Goal: Obtain resource: Obtain resource

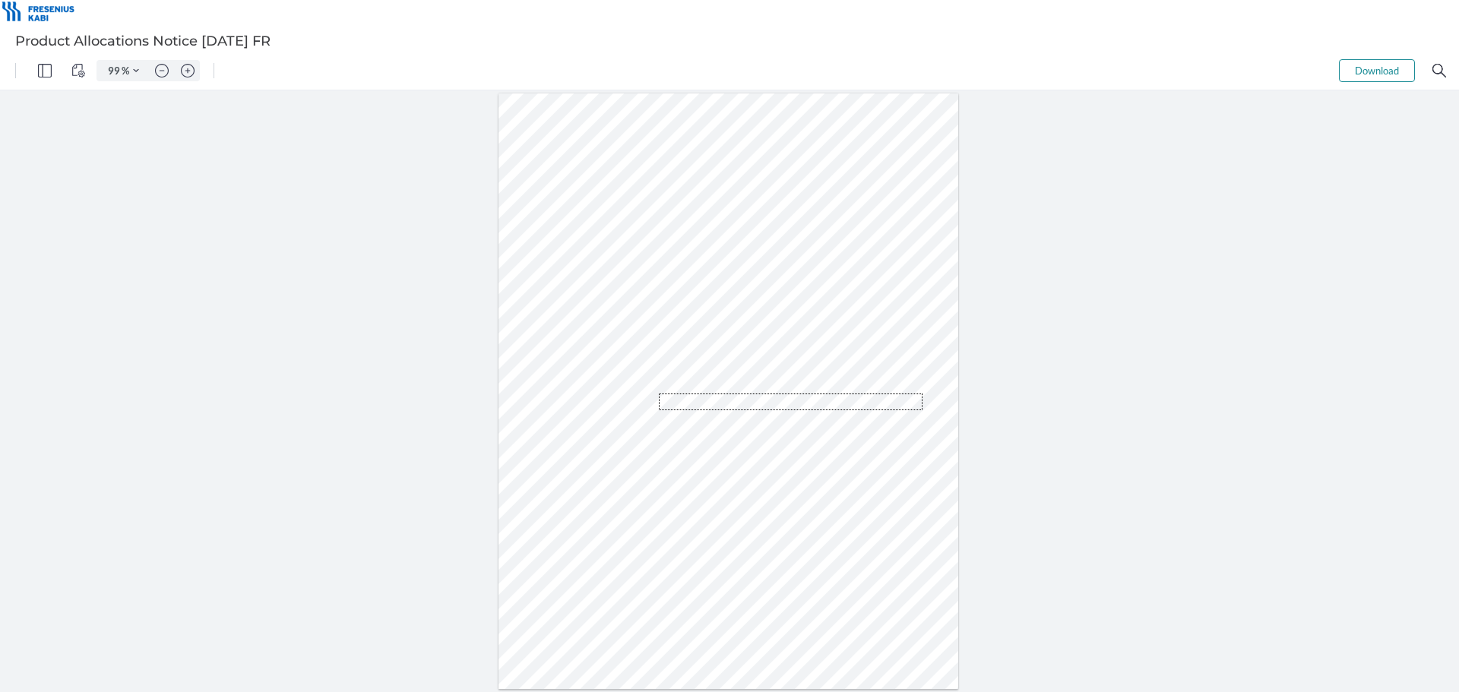
drag, startPoint x: 922, startPoint y: 410, endPoint x: 655, endPoint y: 391, distance: 268.1
click at [655, 391] on div at bounding box center [728, 391] width 467 height 602
drag, startPoint x: 536, startPoint y: 344, endPoint x: 918, endPoint y: 415, distance: 387.9
click at [918, 415] on div at bounding box center [728, 391] width 460 height 596
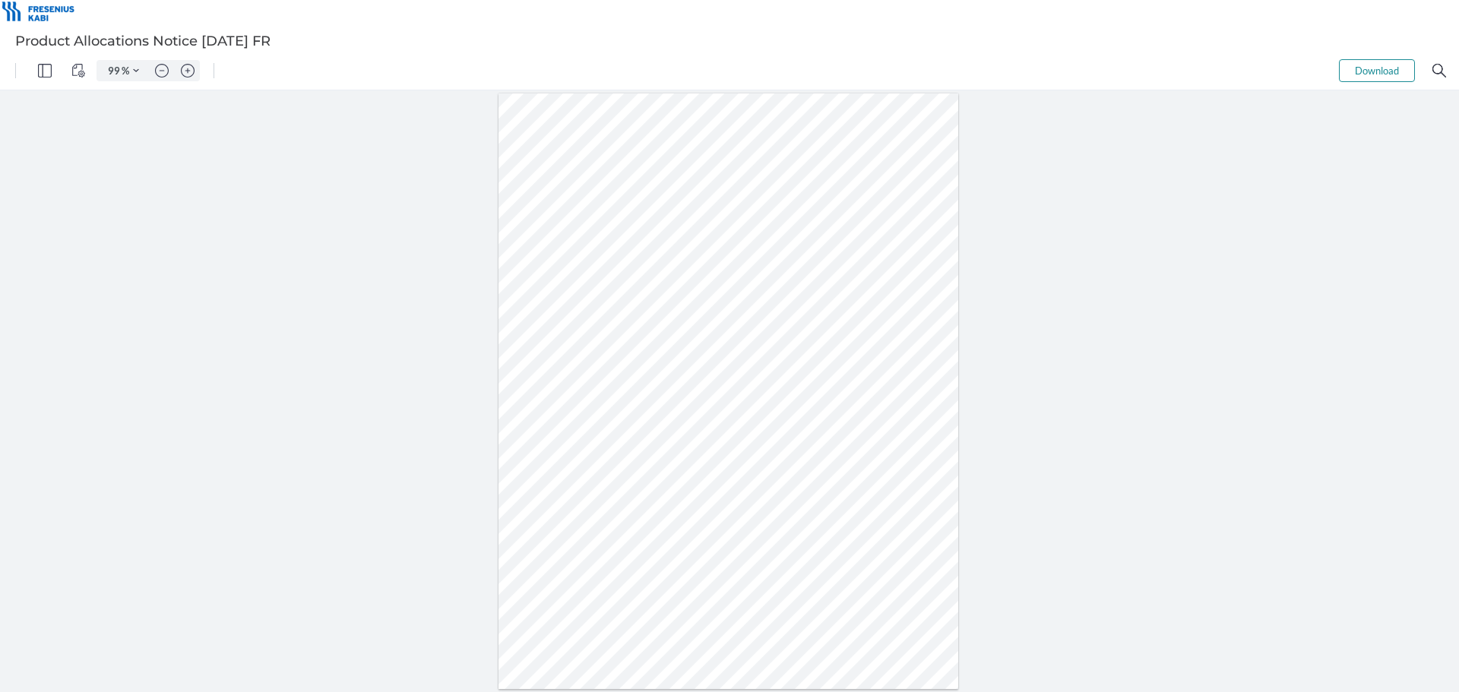
drag, startPoint x: 729, startPoint y: 363, endPoint x: 777, endPoint y: 372, distance: 49.5
click at [777, 372] on div at bounding box center [728, 391] width 460 height 596
click at [814, 372] on div at bounding box center [728, 391] width 460 height 596
drag, startPoint x: 733, startPoint y: 385, endPoint x: 824, endPoint y: 394, distance: 91.6
click at [824, 394] on div at bounding box center [728, 391] width 460 height 596
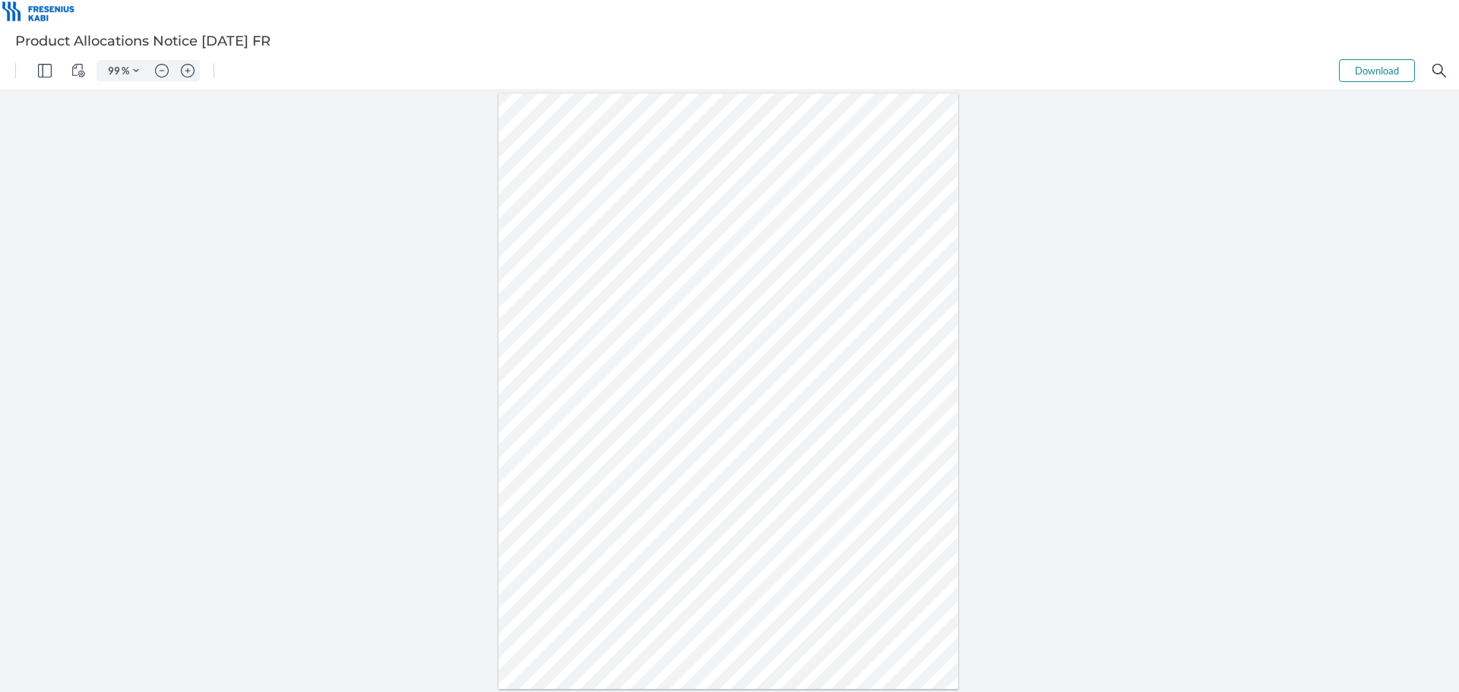
click at [824, 394] on div at bounding box center [728, 391] width 460 height 596
drag, startPoint x: 748, startPoint y: 407, endPoint x: 776, endPoint y: 416, distance: 29.3
click at [776, 416] on div at bounding box center [728, 391] width 460 height 596
click at [786, 476] on div at bounding box center [728, 391] width 460 height 596
drag, startPoint x: 788, startPoint y: 497, endPoint x: 719, endPoint y: 430, distance: 96.2
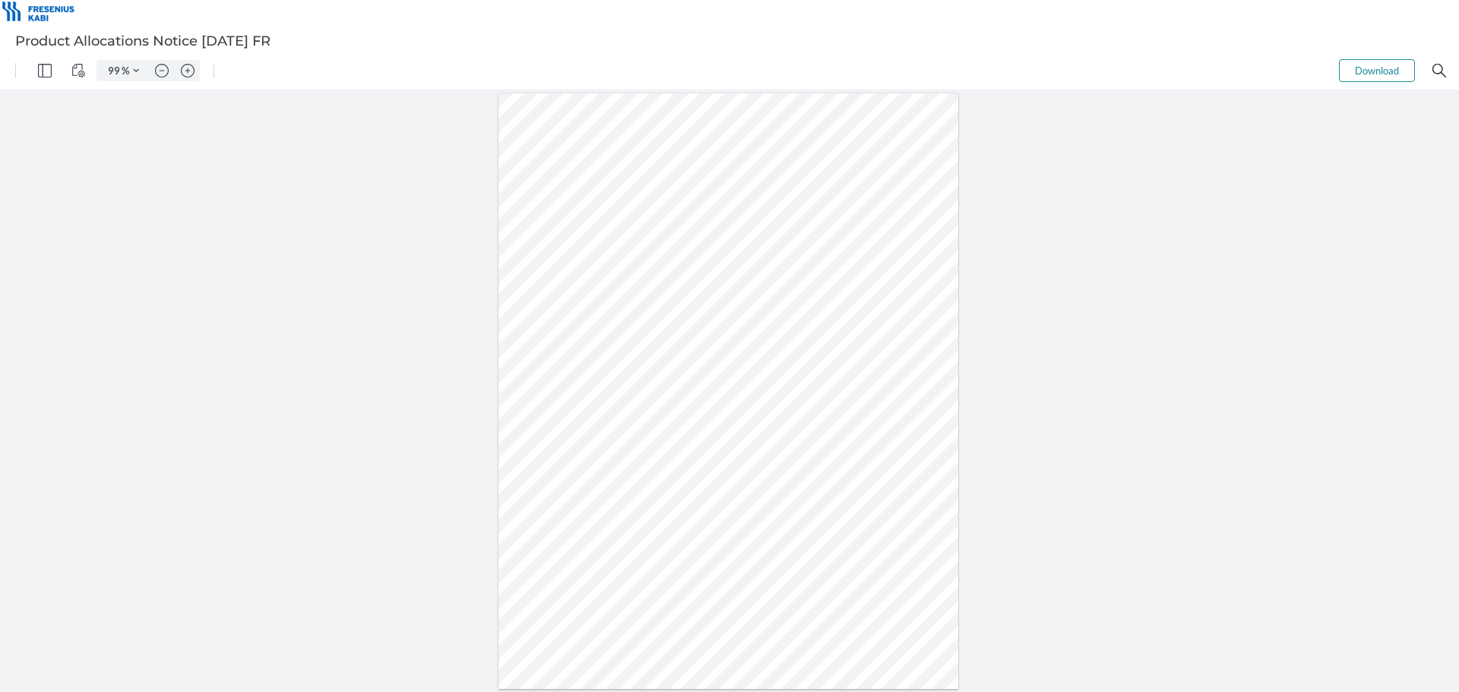
click at [719, 430] on div at bounding box center [728, 391] width 460 height 596
drag, startPoint x: 755, startPoint y: 430, endPoint x: 791, endPoint y: 437, distance: 36.4
click at [791, 437] on div at bounding box center [728, 391] width 460 height 596
click at [797, 447] on div at bounding box center [728, 391] width 460 height 596
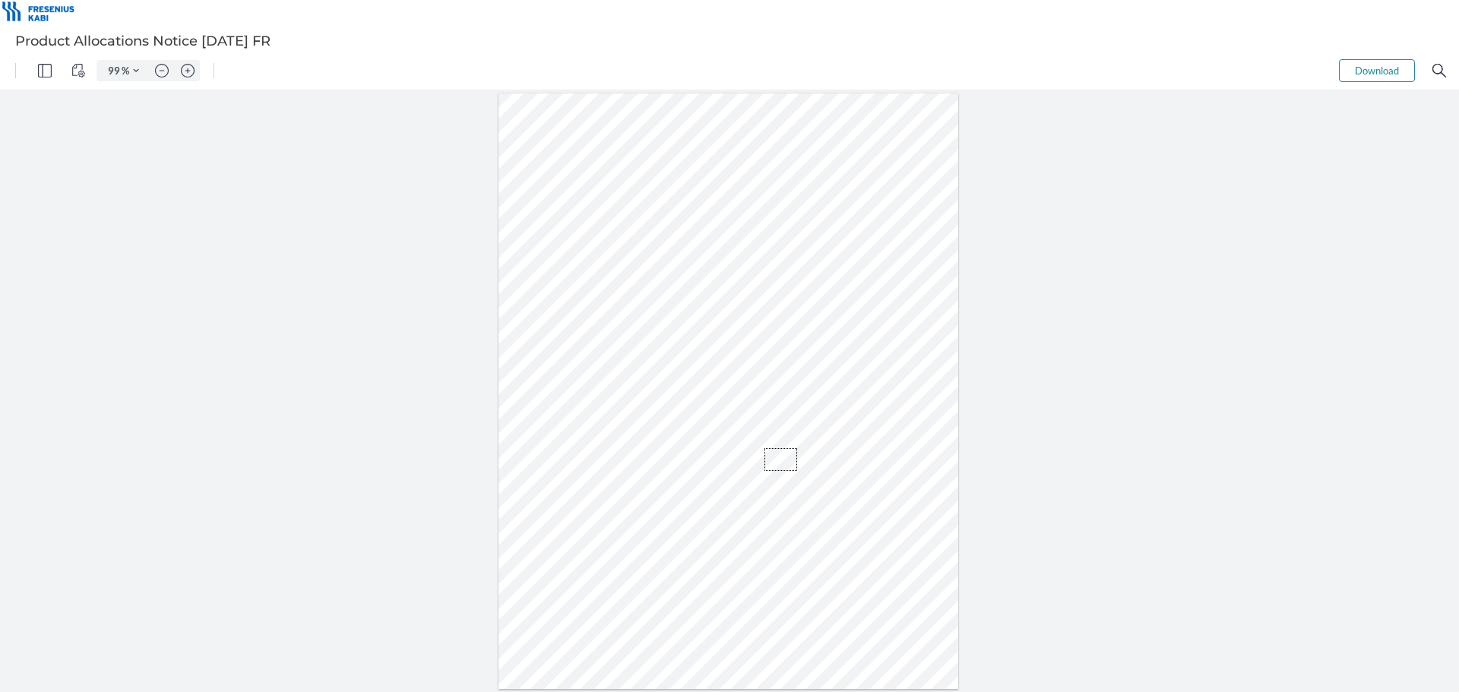
drag, startPoint x: 793, startPoint y: 468, endPoint x: 745, endPoint y: 439, distance: 56.6
click at [745, 439] on div at bounding box center [728, 391] width 467 height 602
drag, startPoint x: 738, startPoint y: 485, endPoint x: 802, endPoint y: 487, distance: 64.6
click at [802, 487] on div at bounding box center [728, 391] width 460 height 596
click at [803, 495] on div at bounding box center [728, 391] width 460 height 596
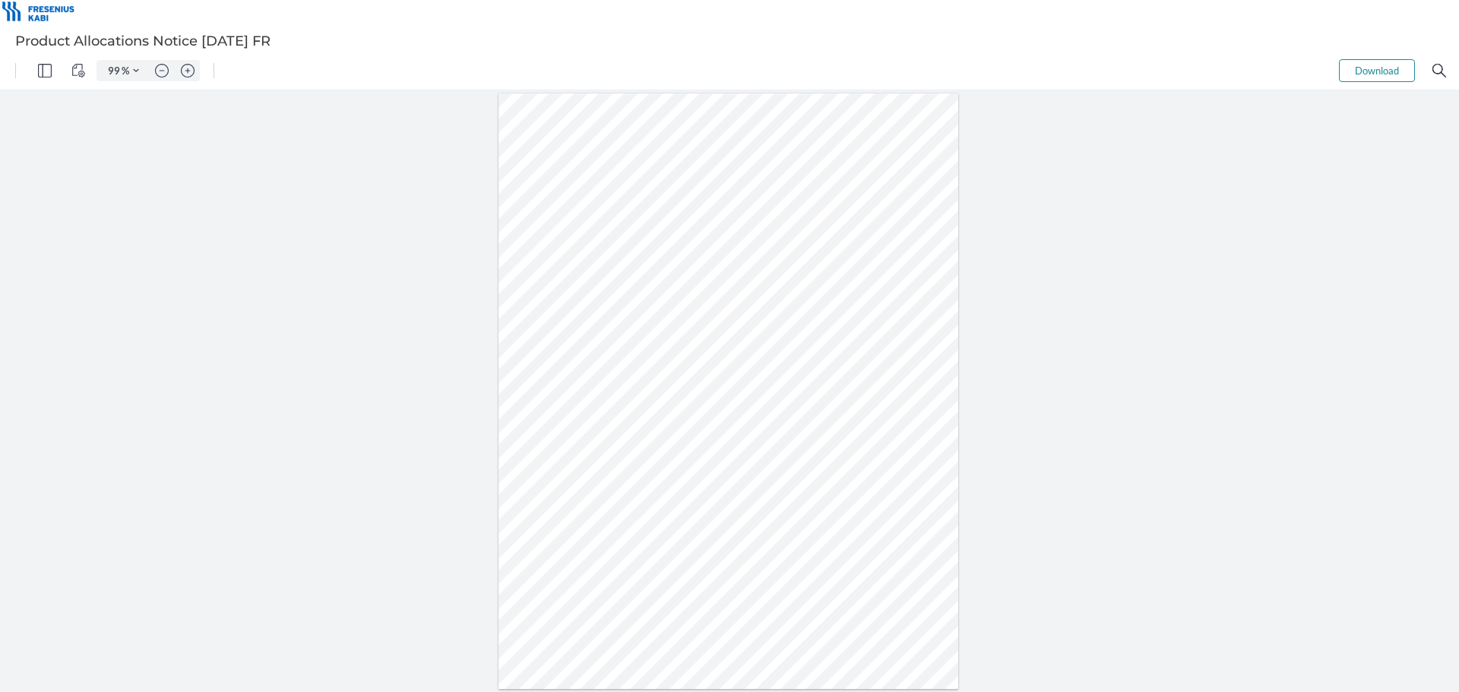
click at [813, 495] on div at bounding box center [728, 391] width 460 height 596
